Goal: Find specific page/section: Find specific page/section

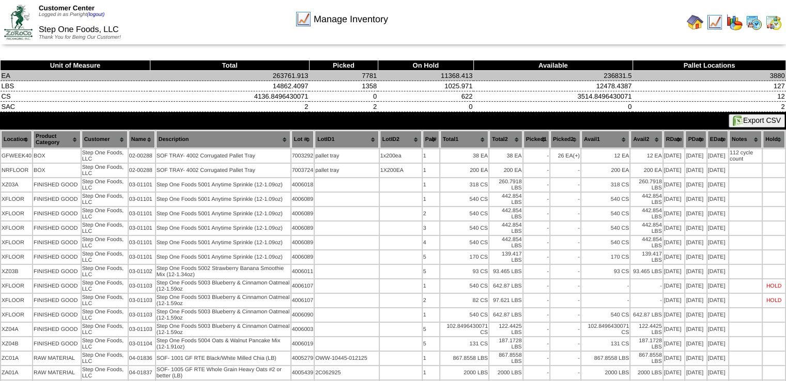
drag, startPoint x: 314, startPoint y: 135, endPoint x: 315, endPoint y: 76, distance: 58.9
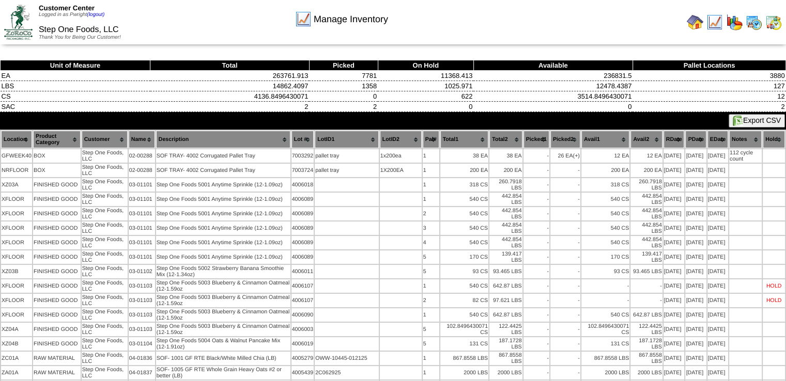
click at [692, 23] on img at bounding box center [694, 22] width 17 height 17
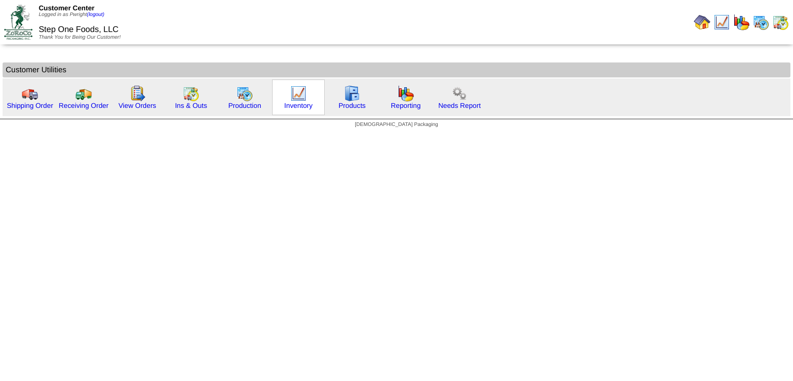
click at [295, 91] on img at bounding box center [298, 93] width 17 height 17
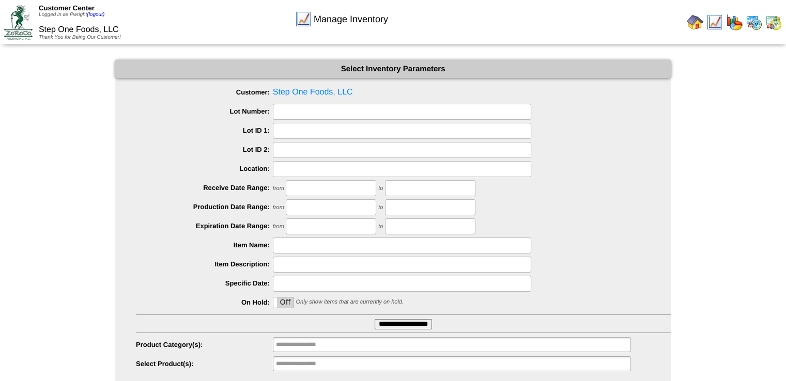
click at [403, 321] on input "**********" at bounding box center [402, 324] width 57 height 10
